Goal: Task Accomplishment & Management: Use online tool/utility

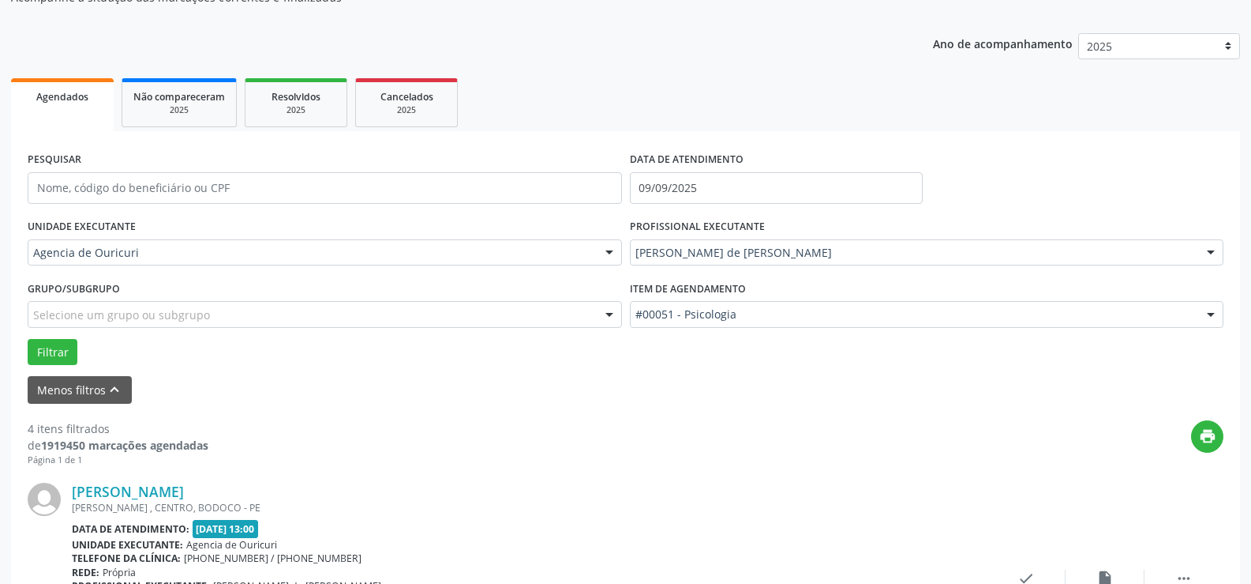
scroll to position [158, 0]
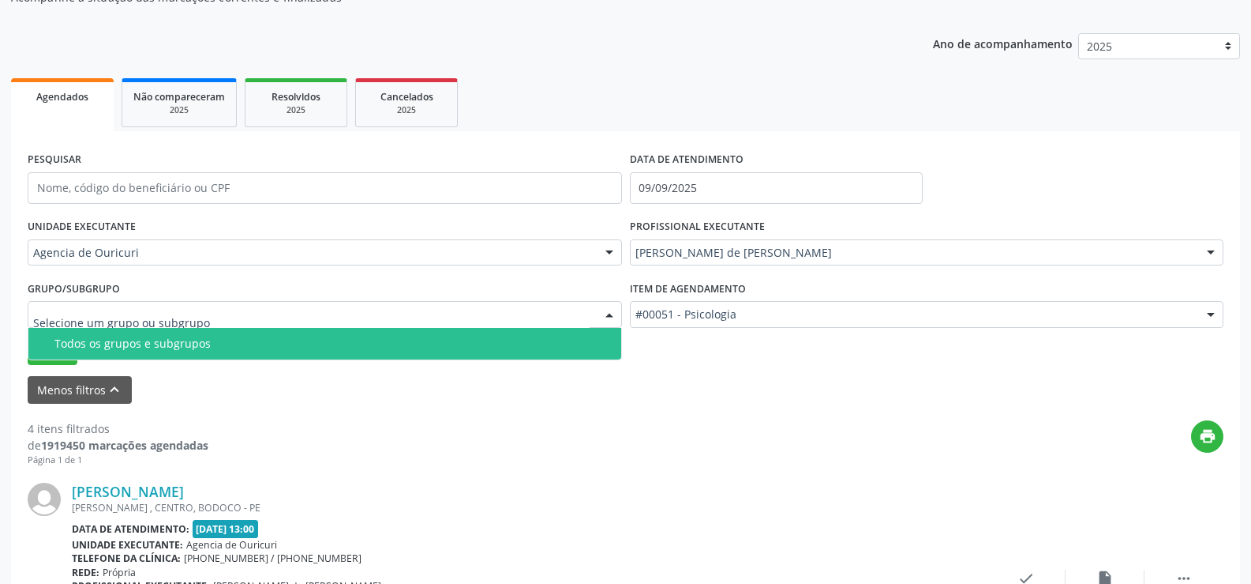
click at [191, 234] on div "UNIDADE EXECUTANTE Agencia de Ouricuri Todos as unidades Agencia de Ouricuri Ne…" at bounding box center [325, 246] width 602 height 62
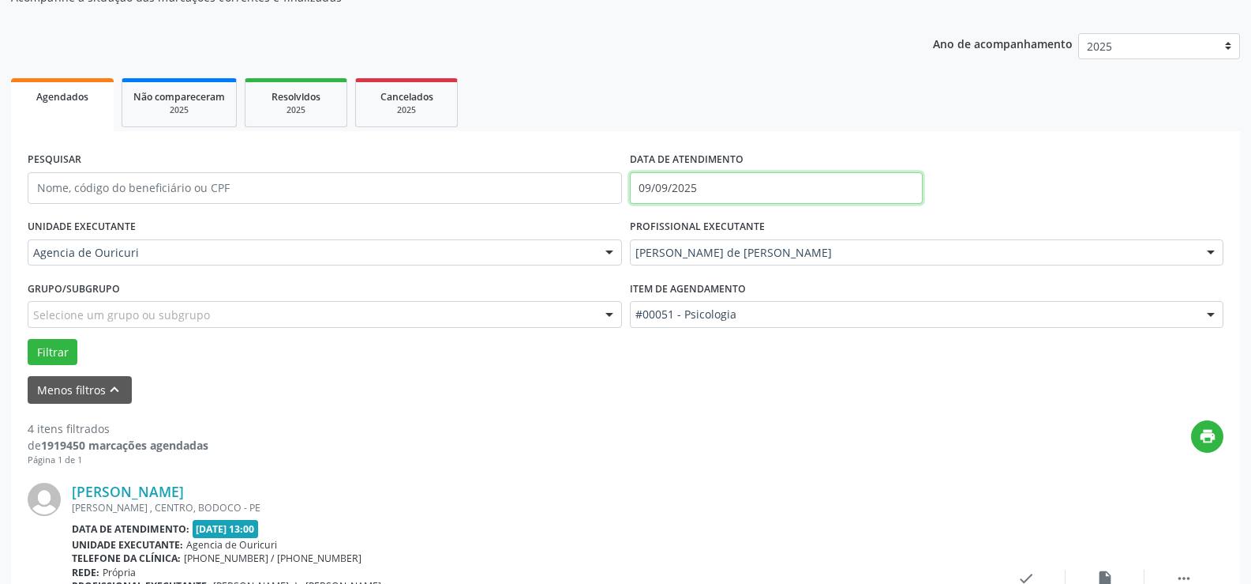
click at [684, 182] on input "09/09/2025" at bounding box center [776, 188] width 293 height 32
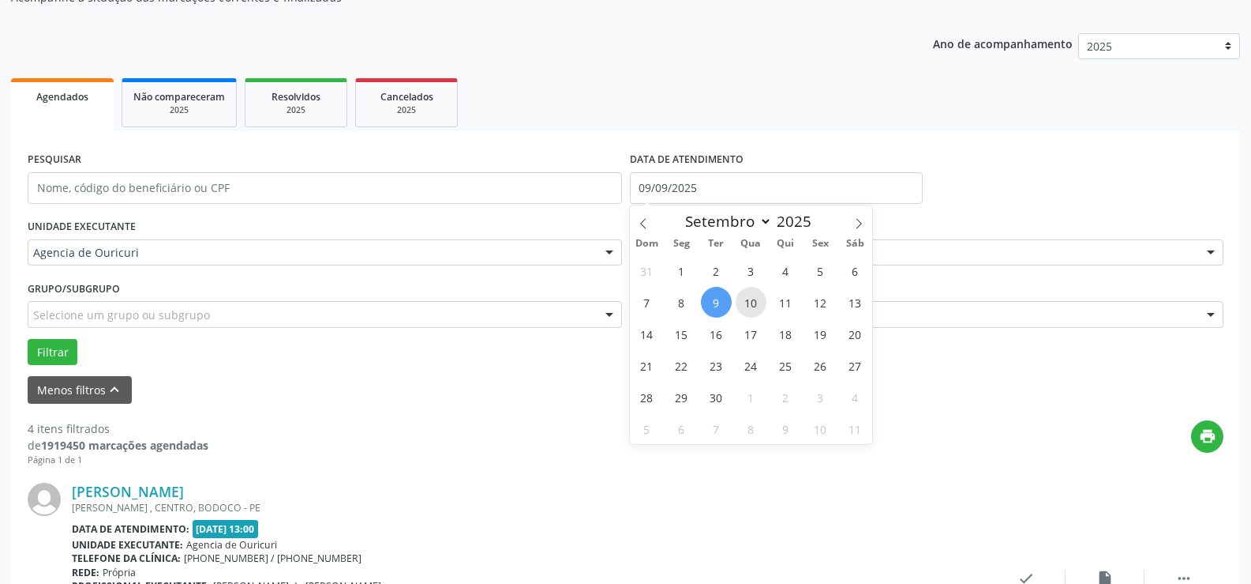
click at [754, 301] on span "10" at bounding box center [751, 302] width 31 height 31
click at [754, 301] on div "#00051 - Psicologia" at bounding box center [927, 314] width 595 height 27
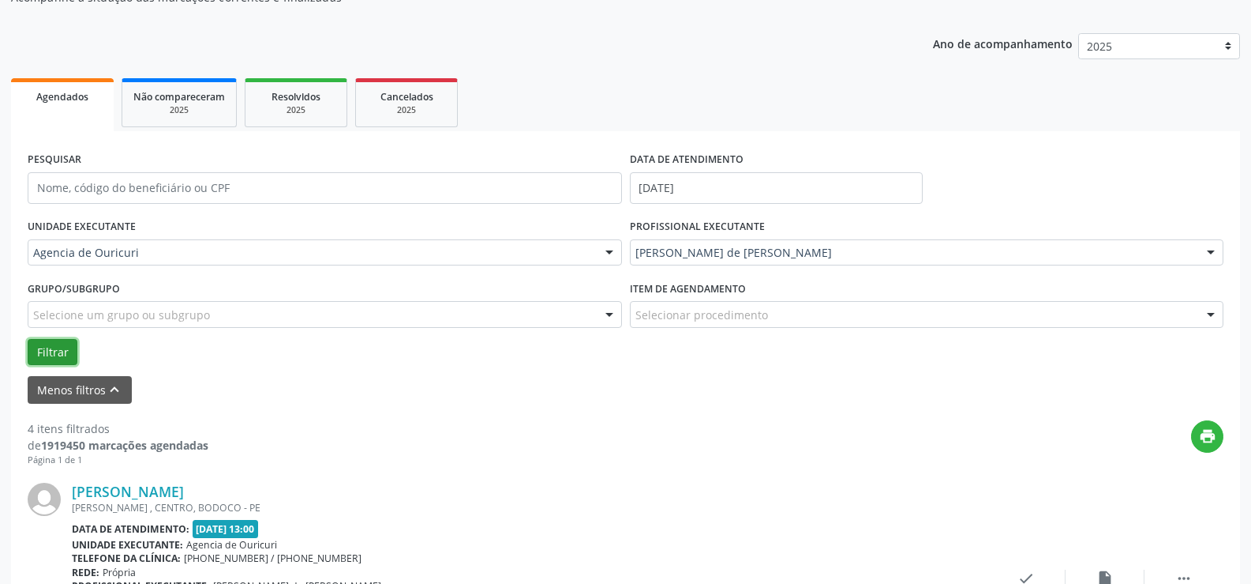
click at [57, 345] on button "Filtrar" at bounding box center [53, 352] width 50 height 27
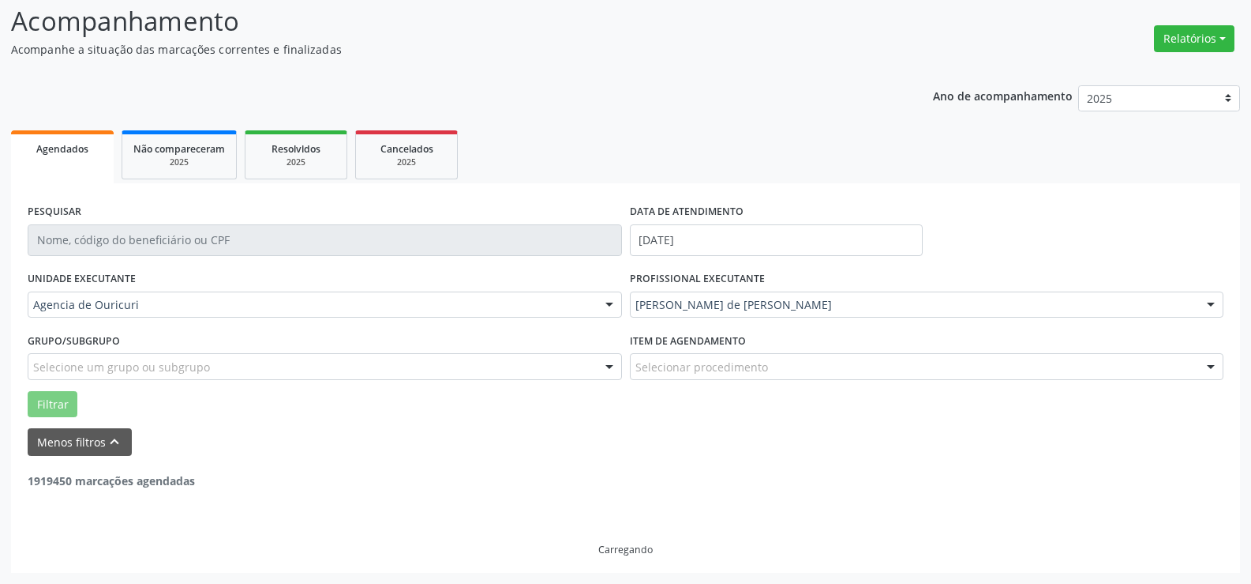
scroll to position [106, 0]
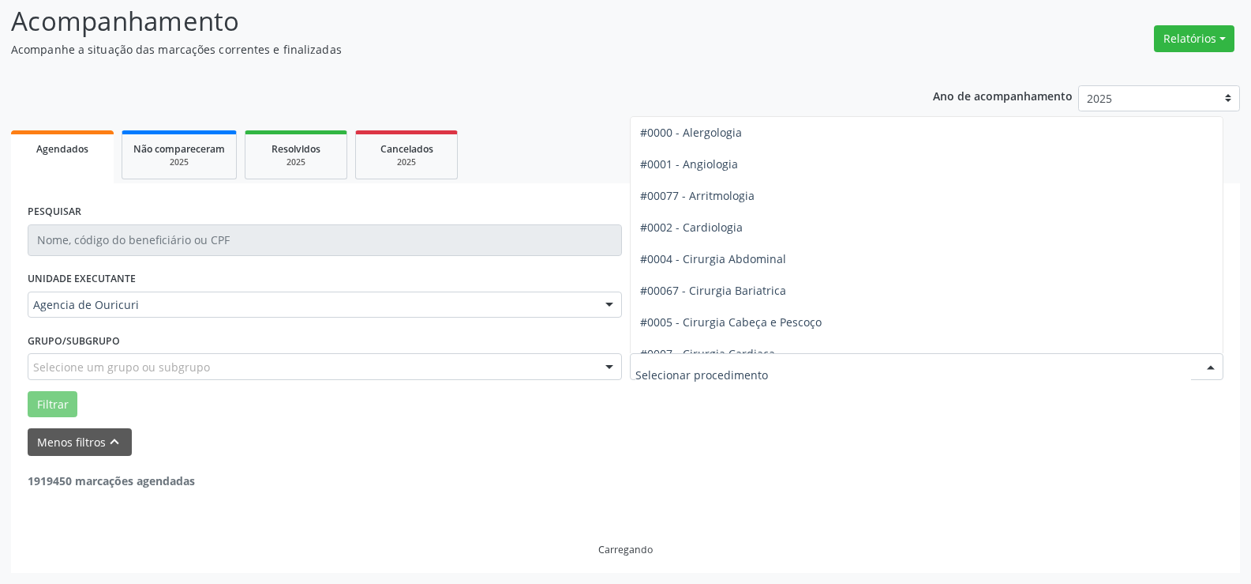
click at [706, 369] on input "text" at bounding box center [914, 374] width 557 height 32
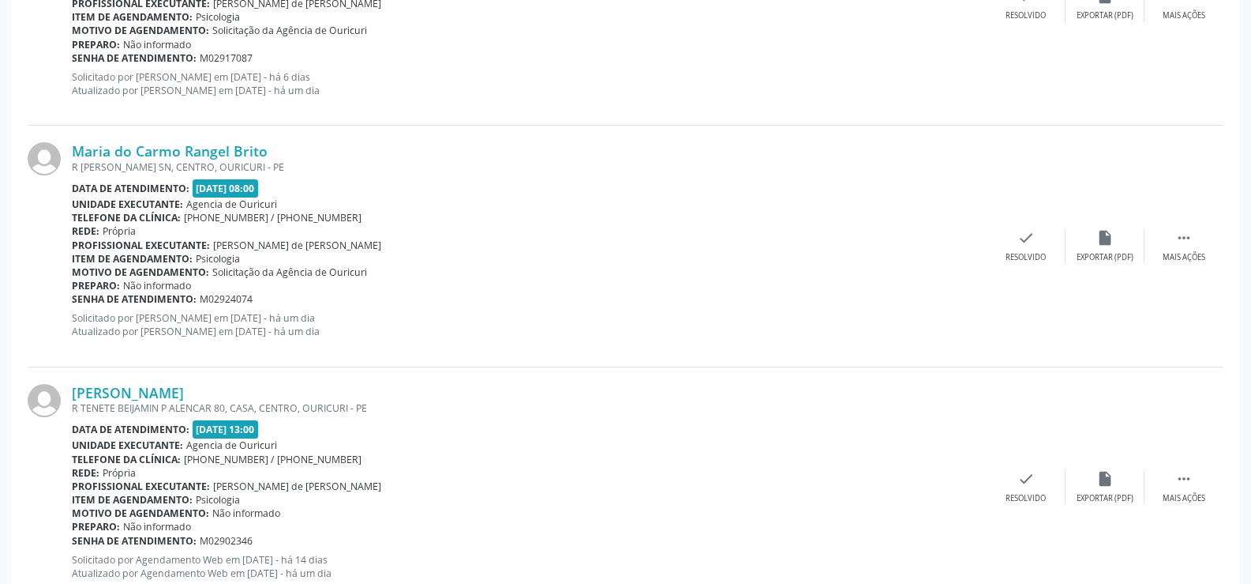
scroll to position [953, 0]
